Goal: Information Seeking & Learning: Understand process/instructions

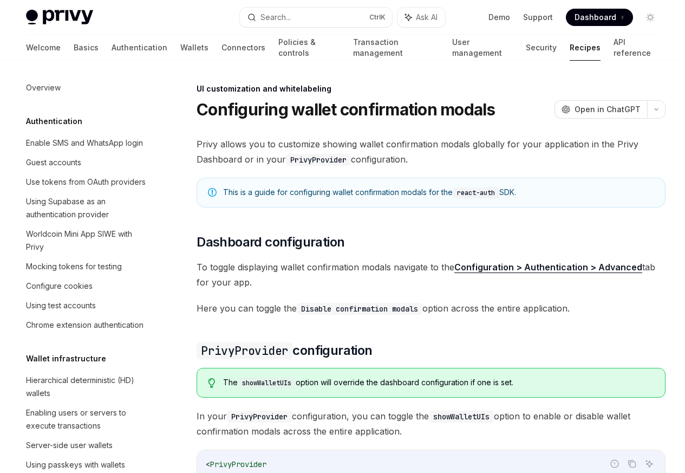
scroll to position [474, 0]
